Goal: Information Seeking & Learning: Learn about a topic

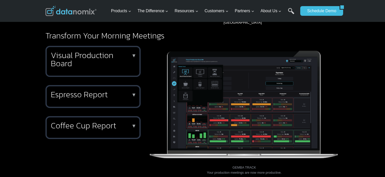
click at [136, 93] on p "▼" at bounding box center [133, 95] width 5 height 4
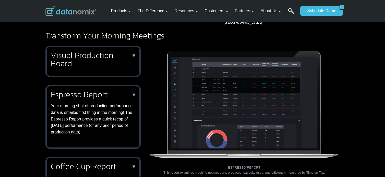
click at [248, 102] on img at bounding box center [244, 102] width 191 height 112
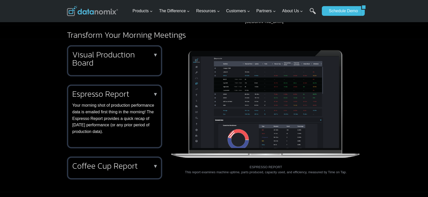
scroll to position [137, 0]
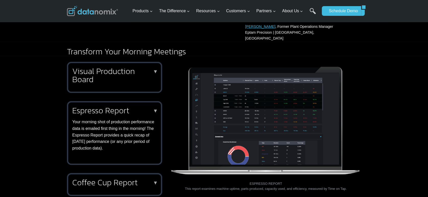
click at [137, 74] on h2 "Visual Production Board" at bounding box center [113, 75] width 82 height 16
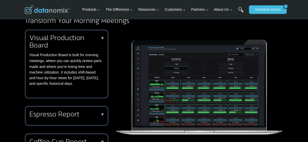
scroll to position [166, 0]
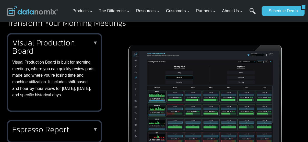
click at [95, 41] on p "▼" at bounding box center [95, 43] width 5 height 4
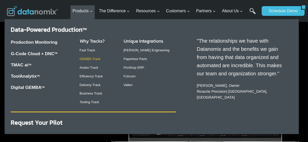
click at [91, 59] on link "GEMBA Track" at bounding box center [90, 59] width 21 height 4
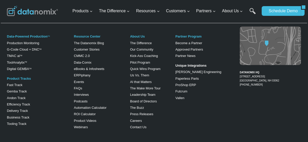
scroll to position [939, 0]
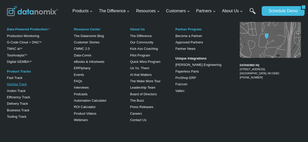
click at [15, 82] on link "Gemba Track" at bounding box center [17, 84] width 20 height 4
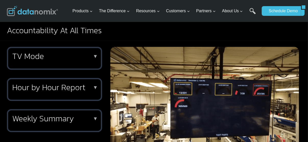
scroll to position [449, 0]
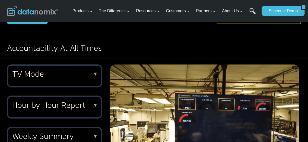
click at [83, 70] on h2 "TV Mode" at bounding box center [53, 74] width 82 height 8
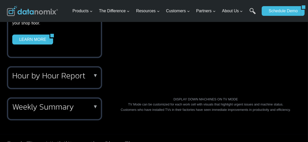
scroll to position [490, 0]
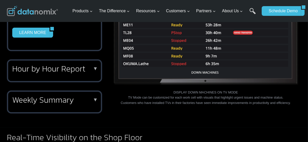
click at [95, 66] on div "Hour by Hour Report ▼ Track your hourly production rate against goals and adjus…" at bounding box center [54, 70] width 95 height 23
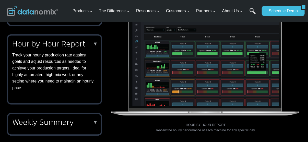
scroll to position [470, 0]
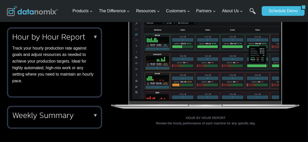
click at [92, 111] on h2 "Weekly Summary" at bounding box center [53, 115] width 82 height 8
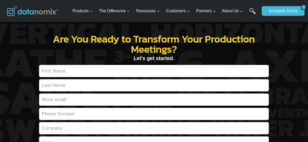
scroll to position [592, 0]
